Goal: Information Seeking & Learning: Learn about a topic

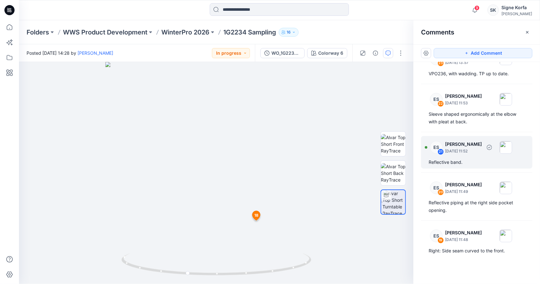
scroll to position [115, 0]
click at [481, 158] on div "Reflective band." at bounding box center [477, 162] width 96 height 8
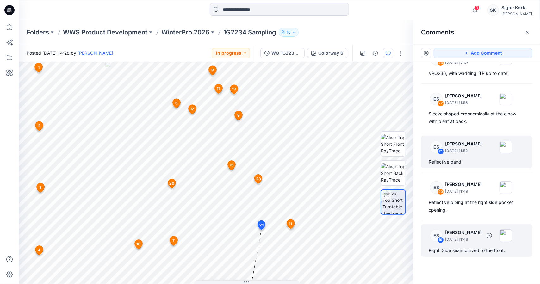
click at [481, 253] on div "Right: Side seam curved to the front." at bounding box center [477, 251] width 96 height 8
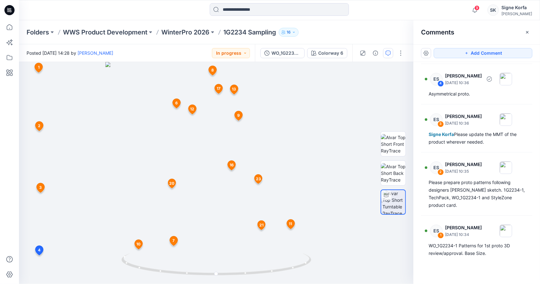
scroll to position [923, 0]
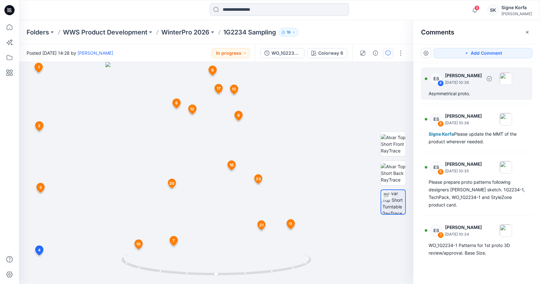
click at [479, 90] on div "Asymmetrical proto." at bounding box center [477, 94] width 96 height 8
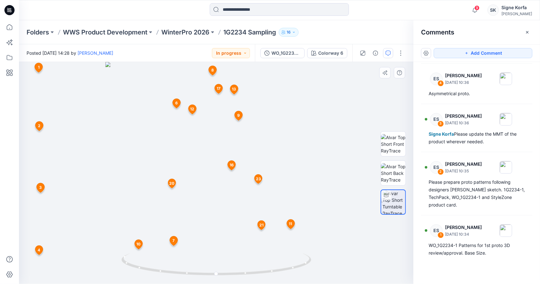
click at [39, 252] on span "4" at bounding box center [39, 251] width 3 height 6
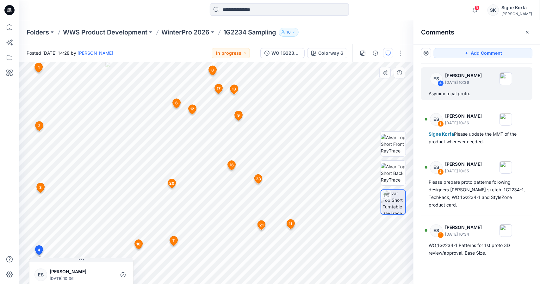
click at [66, 205] on div "26 1 ES [PERSON_NAME] [DATE] 10:34 WO_1G2234-1 Patterns for 1st proto 3D review…" at bounding box center [216, 173] width 395 height 222
click at [80, 259] on icon at bounding box center [81, 260] width 5 height 5
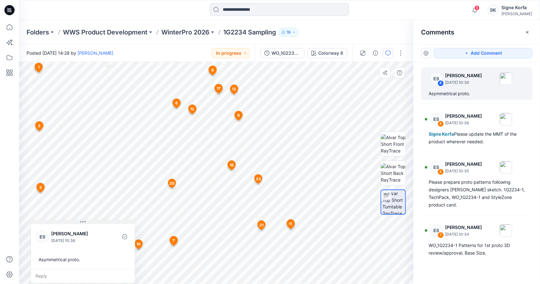
drag, startPoint x: 81, startPoint y: 259, endPoint x: 82, endPoint y: 222, distance: 36.8
click at [82, 222] on icon at bounding box center [82, 222] width 1 height 1
click at [396, 169] on img at bounding box center [393, 173] width 25 height 20
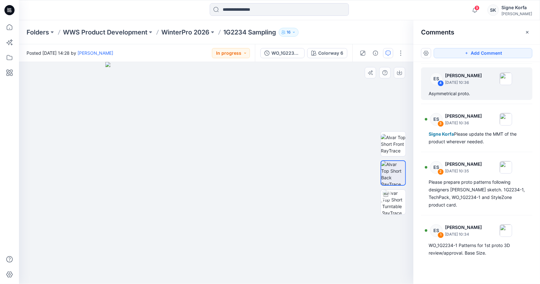
click at [47, 242] on div at bounding box center [216, 173] width 395 height 222
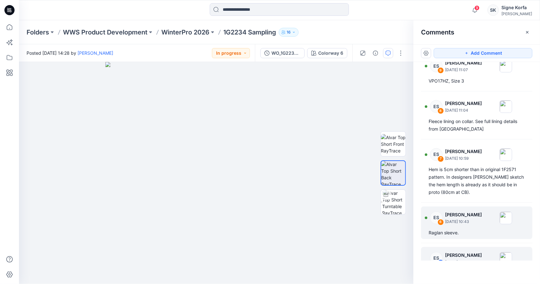
scroll to position [733, 0]
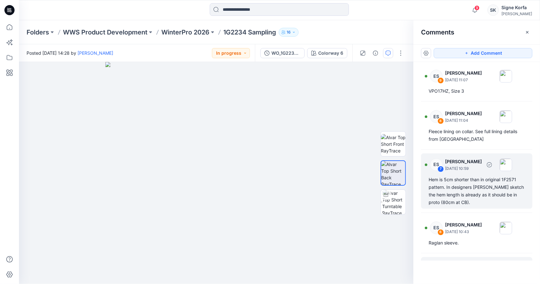
click at [487, 190] on div "Hem is 5cm shorter than in original 1F2571 pattern. In designers [PERSON_NAME] …" at bounding box center [477, 191] width 96 height 30
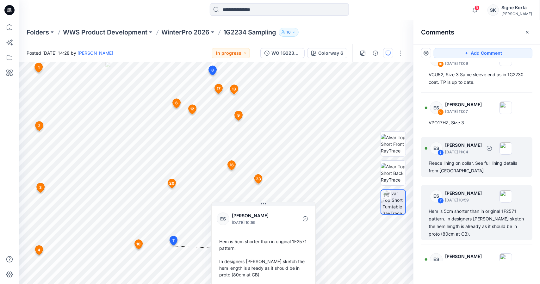
scroll to position [606, 0]
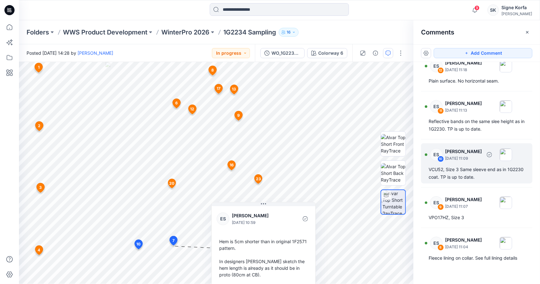
click at [488, 174] on div "VCU52, Size 3 Same sleeve end as in 1G2230 coat. TP is up to date." at bounding box center [477, 173] width 96 height 15
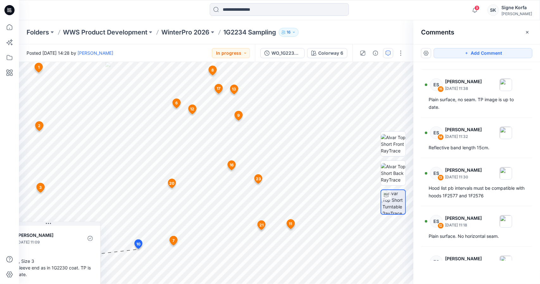
scroll to position [448, 0]
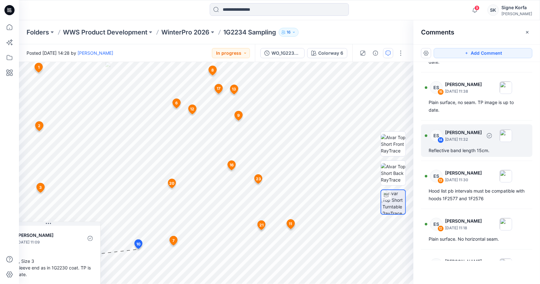
click at [492, 155] on div "ES 14 [PERSON_NAME] [DATE] 11:32 Reflective band length 15cm." at bounding box center [476, 140] width 111 height 33
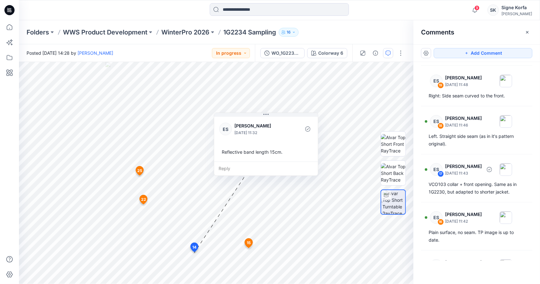
scroll to position [100, 0]
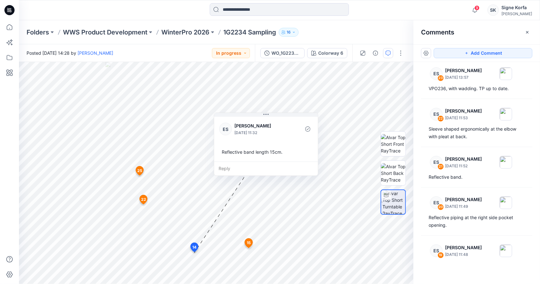
click at [484, 143] on div "ES 25 [PERSON_NAME] [DATE] 15:28 Plain surface, no seam. TP image is up to date…" at bounding box center [477, 161] width 127 height 199
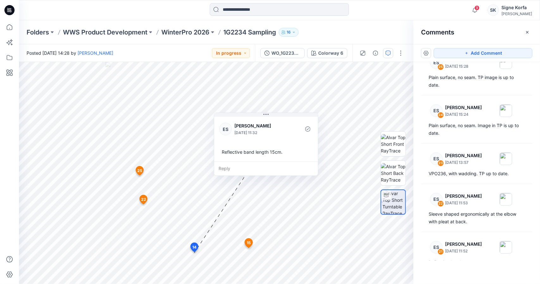
scroll to position [0, 0]
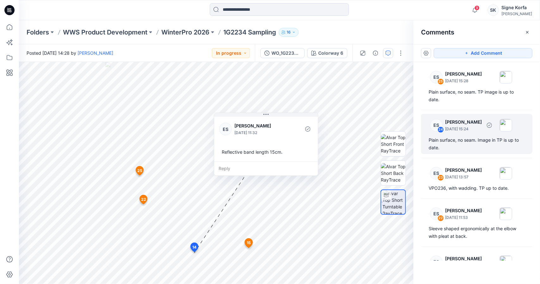
click at [482, 138] on div "Plain surface, no seam. Image in TP is up to date." at bounding box center [477, 143] width 96 height 15
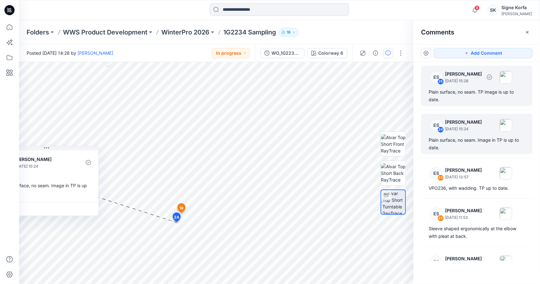
click at [469, 101] on div "Plain surface, no seam. TP image is up to date." at bounding box center [477, 95] width 96 height 15
